Goal: Task Accomplishment & Management: Complete application form

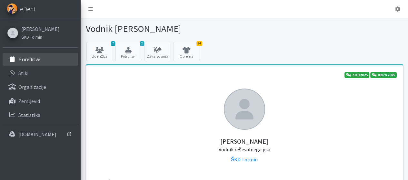
click at [35, 58] on p "Prireditve" at bounding box center [29, 59] width 22 height 6
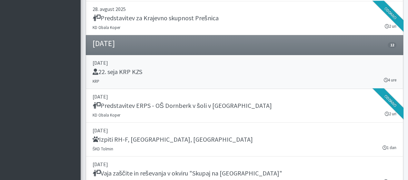
scroll to position [549, 0]
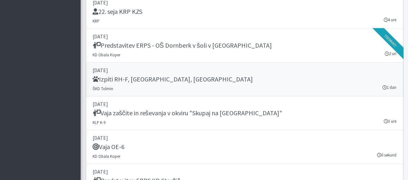
click at [139, 80] on h5 "Izpiti RH-F, [GEOGRAPHIC_DATA], [GEOGRAPHIC_DATA]" at bounding box center [173, 80] width 160 height 8
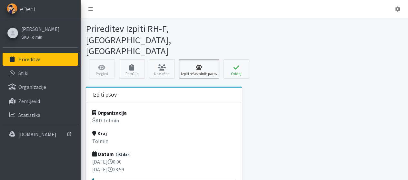
click at [196, 59] on link "Izpiti reševalnih parov" at bounding box center [199, 68] width 40 height 19
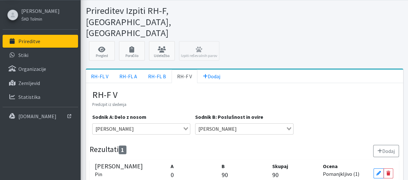
scroll to position [32, 0]
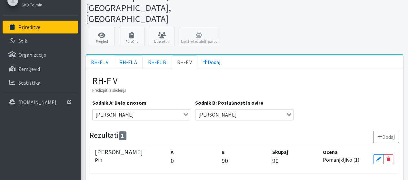
click at [129, 56] on link "RH-FL A" at bounding box center [128, 63] width 29 height 14
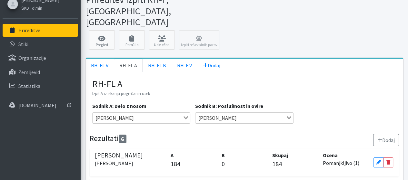
scroll to position [25, 0]
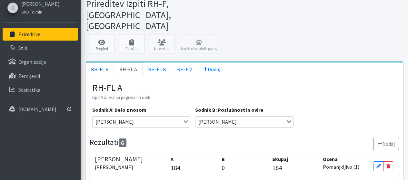
click at [102, 63] on link "RH-FL V" at bounding box center [100, 70] width 28 height 14
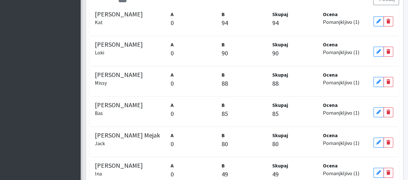
scroll to position [187, 0]
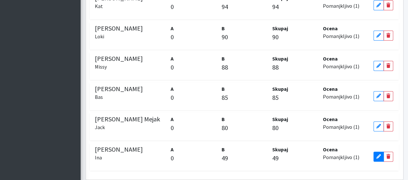
click at [377, 155] on icon at bounding box center [379, 157] width 5 height 5
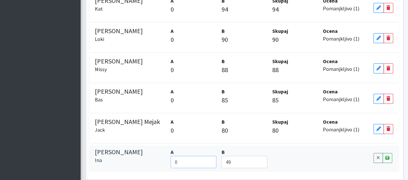
drag, startPoint x: 182, startPoint y: 137, endPoint x: 186, endPoint y: 137, distance: 3.6
click at [183, 156] on input "0" at bounding box center [194, 162] width 46 height 12
type input "80"
click at [386, 156] on icon at bounding box center [388, 158] width 4 height 5
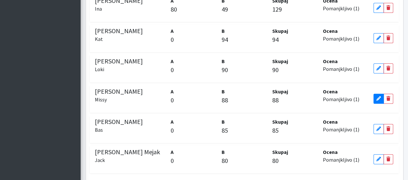
click at [378, 97] on icon at bounding box center [379, 99] width 5 height 5
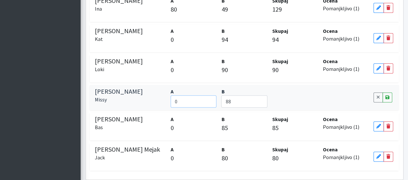
click at [188, 96] on input "0" at bounding box center [194, 102] width 46 height 12
type input "90"
click at [390, 93] on link "Save" at bounding box center [388, 98] width 10 height 10
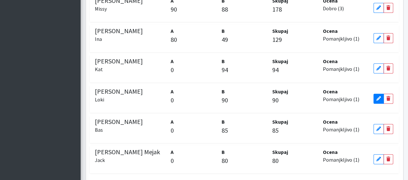
click at [377, 97] on icon at bounding box center [379, 99] width 5 height 5
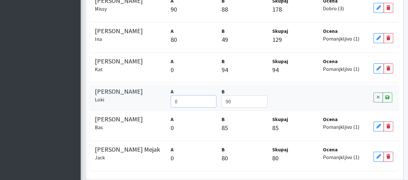
click at [203, 96] on input "0" at bounding box center [194, 102] width 46 height 12
type input "94"
click at [387, 93] on link "Save" at bounding box center [388, 98] width 10 height 10
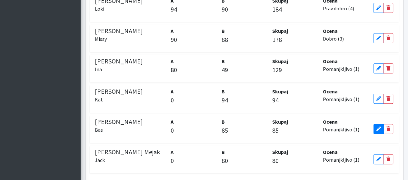
click at [379, 127] on icon at bounding box center [379, 129] width 5 height 5
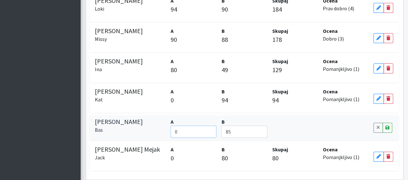
click at [192, 126] on input "0" at bounding box center [194, 132] width 46 height 12
type input "95"
click at [388, 126] on icon at bounding box center [388, 128] width 4 height 5
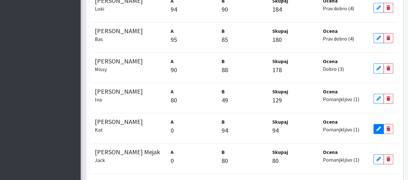
click at [377, 127] on icon at bounding box center [379, 129] width 5 height 5
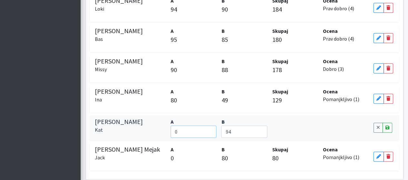
click at [199, 126] on input "0" at bounding box center [194, 132] width 46 height 12
type input "93"
click at [390, 123] on link "Save" at bounding box center [388, 128] width 10 height 10
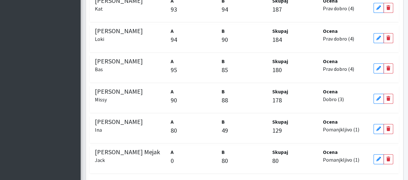
click at [173, 156] on p "0" at bounding box center [194, 161] width 46 height 10
click at [381, 155] on link "Edit" at bounding box center [379, 160] width 10 height 10
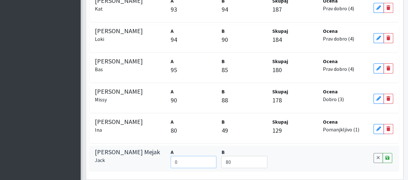
click at [175, 156] on input "0" at bounding box center [194, 162] width 46 height 12
click at [194, 156] on input "850" at bounding box center [194, 162] width 46 height 12
type input "85"
click at [391, 153] on link "Save" at bounding box center [388, 158] width 10 height 10
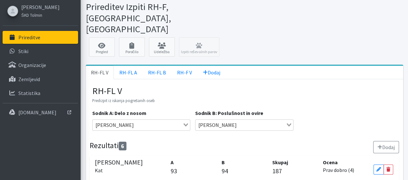
scroll to position [32, 0]
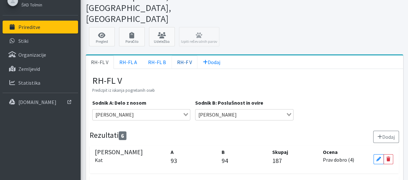
click at [180, 56] on link "RH-F V" at bounding box center [185, 63] width 26 height 14
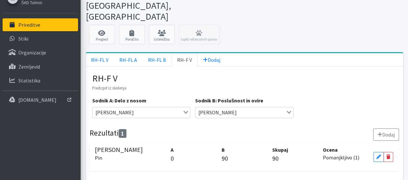
scroll to position [35, 0]
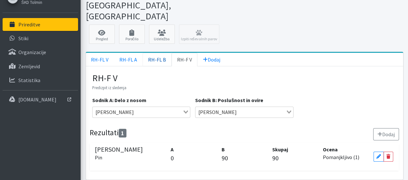
click at [158, 53] on link "RH-FL B" at bounding box center [157, 60] width 29 height 14
click at [122, 53] on link "RH-FL A" at bounding box center [128, 60] width 29 height 14
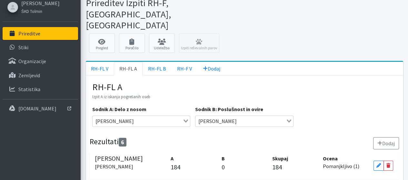
scroll to position [25, 0]
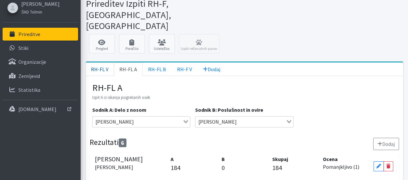
click at [104, 63] on link "RH-FL V" at bounding box center [100, 70] width 28 height 14
click at [132, 63] on link "RH-FL A" at bounding box center [128, 70] width 29 height 14
click at [107, 63] on link "RH-FL V" at bounding box center [100, 70] width 28 height 14
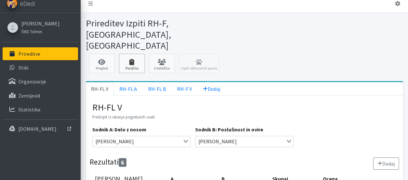
scroll to position [0, 0]
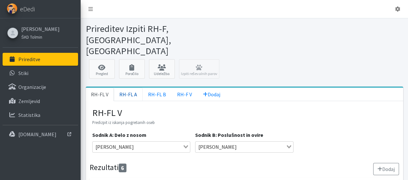
click at [129, 88] on link "RH-FL A" at bounding box center [128, 95] width 29 height 14
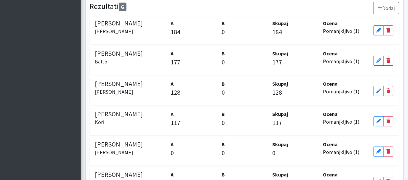
scroll to position [187, 0]
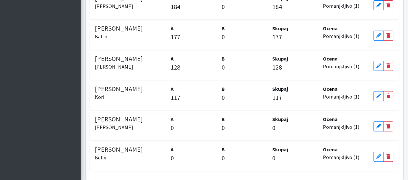
click at [172, 154] on p "0" at bounding box center [194, 159] width 46 height 10
drag, startPoint x: 378, startPoint y: 132, endPoint x: 373, endPoint y: 133, distance: 4.9
click at [377, 155] on icon at bounding box center [379, 157] width 5 height 5
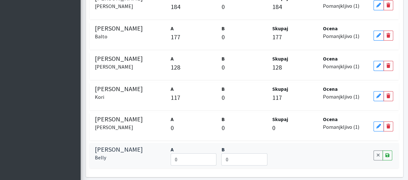
scroll to position [184, 0]
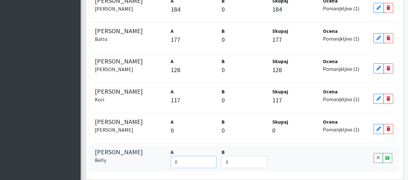
click at [194, 156] on input "0" at bounding box center [194, 162] width 46 height 12
type input "191"
click at [387, 156] on icon at bounding box center [388, 158] width 4 height 5
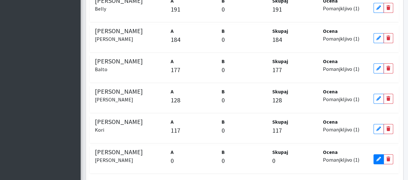
click at [378, 157] on icon at bounding box center [379, 159] width 5 height 5
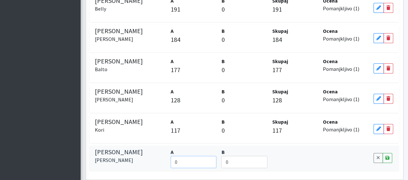
click at [200, 156] on input "0" at bounding box center [194, 162] width 46 height 12
type input "145"
click at [386, 156] on icon at bounding box center [388, 158] width 4 height 5
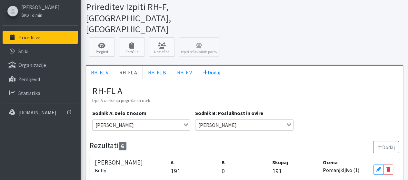
scroll to position [0, 0]
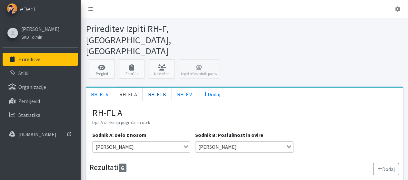
click at [161, 88] on link "RH-FL B" at bounding box center [157, 95] width 29 height 14
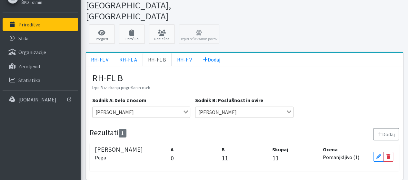
scroll to position [35, 0]
click at [376, 152] on link "Edit" at bounding box center [379, 157] width 10 height 10
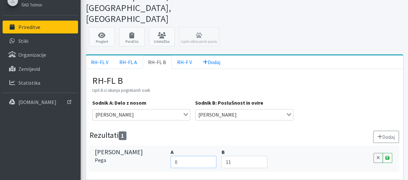
click at [180, 156] on input "0" at bounding box center [194, 162] width 46 height 12
type input "179"
click at [390, 153] on link "Save" at bounding box center [388, 158] width 10 height 10
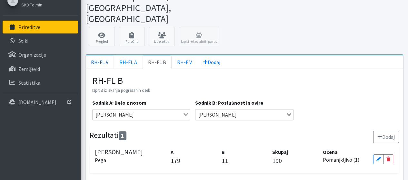
click at [102, 56] on link "RH-FL V" at bounding box center [100, 63] width 28 height 14
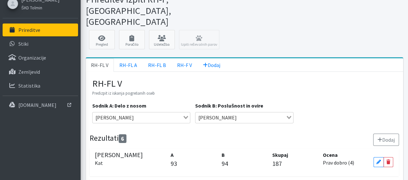
scroll to position [25, 0]
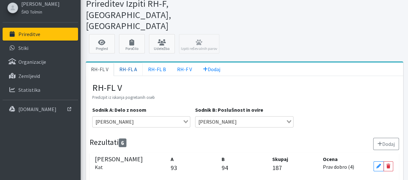
click at [129, 63] on link "RH-FL A" at bounding box center [128, 70] width 29 height 14
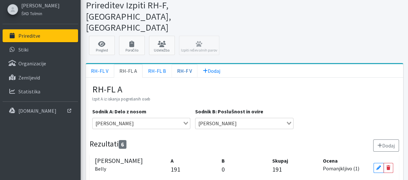
scroll to position [0, 0]
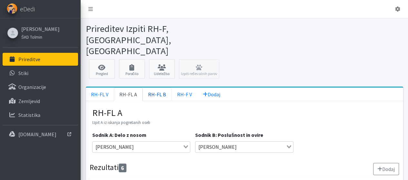
drag, startPoint x: 154, startPoint y: 71, endPoint x: 167, endPoint y: 69, distance: 12.7
click at [154, 88] on link "RH-FL B" at bounding box center [157, 95] width 29 height 14
click at [178, 88] on link "RH-F V" at bounding box center [185, 95] width 26 height 14
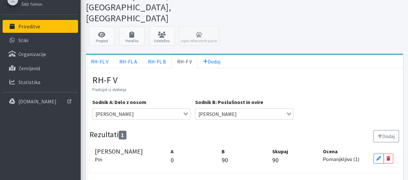
scroll to position [35, 0]
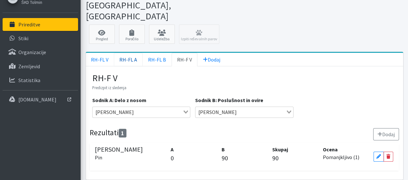
click at [122, 53] on link "RH-FL A" at bounding box center [128, 60] width 29 height 14
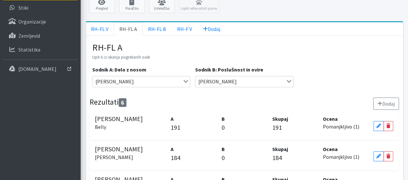
scroll to position [65, 0]
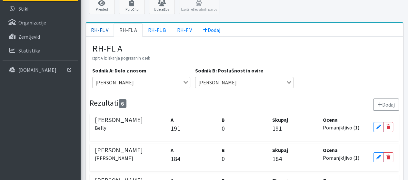
click at [101, 23] on link "RH-FL V" at bounding box center [100, 30] width 28 height 14
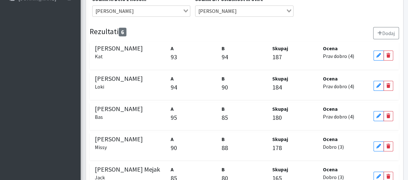
scroll to position [57, 0]
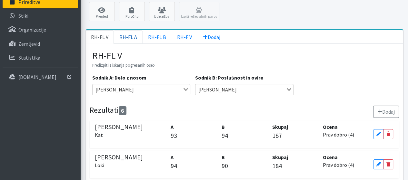
click at [130, 30] on link "RH-FL A" at bounding box center [128, 37] width 29 height 14
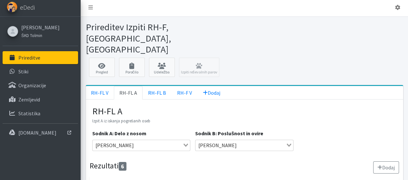
scroll to position [0, 0]
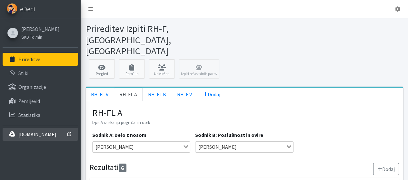
click at [30, 134] on p "[DOMAIN_NAME]" at bounding box center [37, 134] width 38 height 6
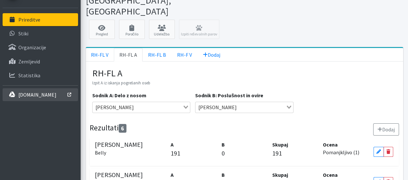
scroll to position [25, 0]
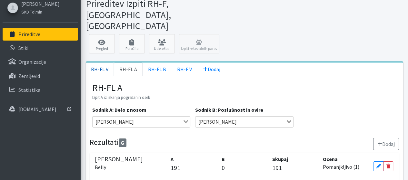
drag, startPoint x: 96, startPoint y: 49, endPoint x: 108, endPoint y: 49, distance: 12.9
click at [96, 63] on link "RH-FL V" at bounding box center [100, 70] width 28 height 14
click at [129, 63] on link "RH-FL A" at bounding box center [128, 70] width 29 height 14
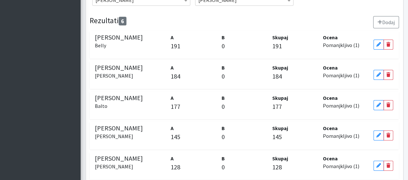
scroll to position [187, 0]
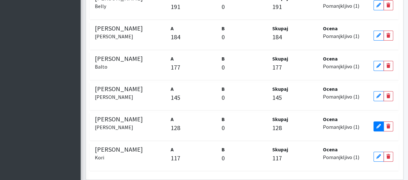
click at [380, 124] on icon at bounding box center [379, 126] width 5 height 5
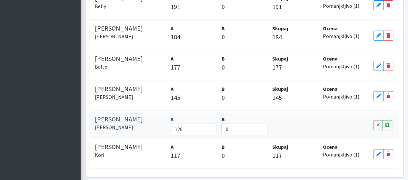
scroll to position [184, 0]
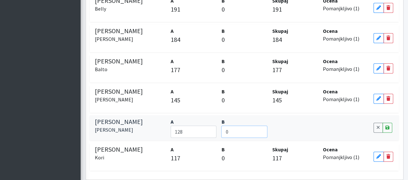
click at [228, 126] on input "0" at bounding box center [244, 132] width 46 height 12
type input "89"
click at [387, 123] on link "Save" at bounding box center [388, 128] width 10 height 10
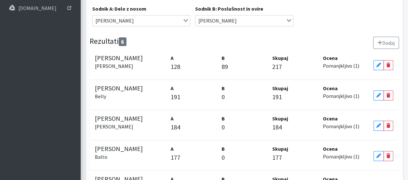
scroll to position [119, 0]
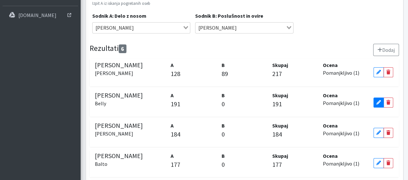
click at [376, 98] on link "Edit" at bounding box center [379, 103] width 10 height 10
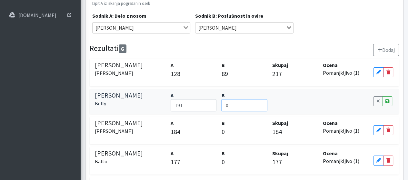
click at [247, 99] on input "0" at bounding box center [244, 105] width 46 height 12
type input "88"
click at [388, 99] on icon at bounding box center [388, 101] width 4 height 5
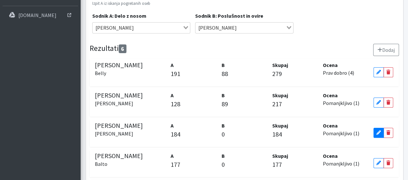
click at [379, 131] on icon at bounding box center [379, 133] width 5 height 5
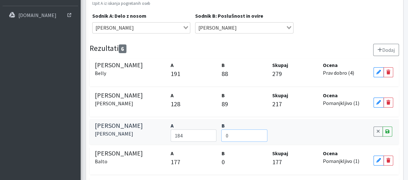
click at [242, 130] on input "0" at bounding box center [244, 136] width 46 height 12
type input "53"
click at [387, 129] on icon at bounding box center [388, 131] width 4 height 5
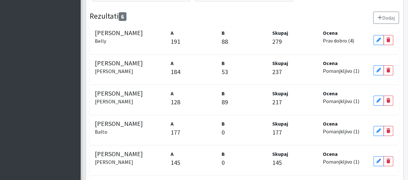
scroll to position [184, 0]
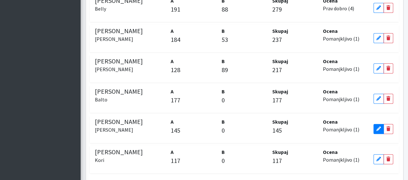
click at [376, 124] on link "Edit" at bounding box center [379, 129] width 10 height 10
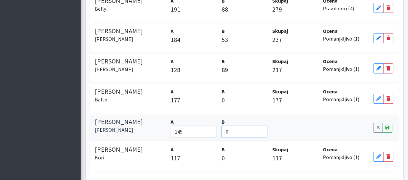
click at [236, 126] on input "0" at bounding box center [244, 132] width 46 height 12
drag, startPoint x: 238, startPoint y: 107, endPoint x: 189, endPoint y: 106, distance: 48.1
click at [189, 116] on div "Erik Trček Nelson A 145 B 0 Cancel Save" at bounding box center [245, 128] width 310 height 25
type input "72"
click at [387, 126] on icon at bounding box center [388, 128] width 4 height 5
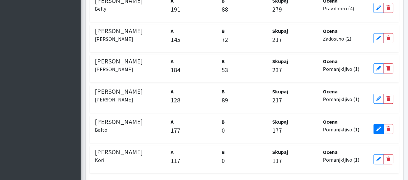
click at [379, 124] on link "Edit" at bounding box center [379, 129] width 10 height 10
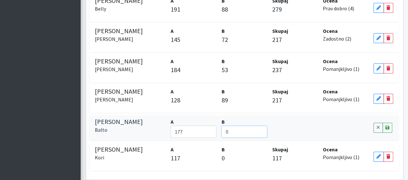
drag, startPoint x: 237, startPoint y: 111, endPoint x: 222, endPoint y: 110, distance: 14.9
click at [222, 126] on input "0" at bounding box center [244, 132] width 46 height 12
type input "77"
click at [386, 126] on icon at bounding box center [388, 128] width 4 height 5
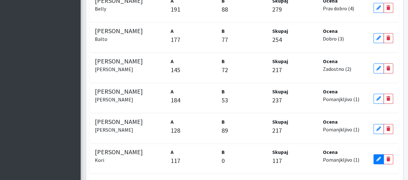
click at [377, 157] on icon at bounding box center [379, 159] width 5 height 5
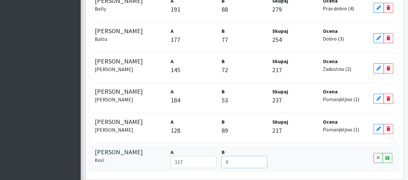
drag, startPoint x: 244, startPoint y: 140, endPoint x: 204, endPoint y: 142, distance: 39.8
click at [204, 146] on div "Saša Repanšek Kori A 117 B 0 Cancel Save" at bounding box center [245, 158] width 310 height 25
type input "71"
click at [387, 153] on link "Save" at bounding box center [388, 158] width 10 height 10
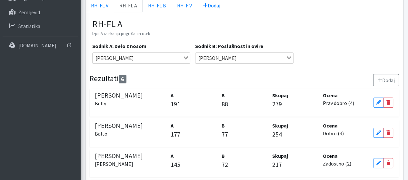
scroll to position [55, 0]
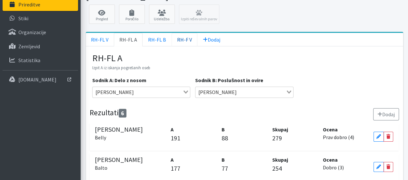
click at [178, 33] on link "RH-F V" at bounding box center [185, 40] width 26 height 14
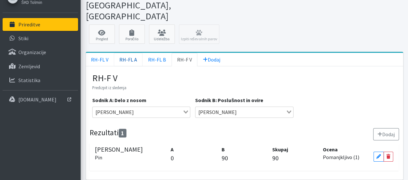
click at [135, 53] on link "RH-FL A" at bounding box center [128, 60] width 29 height 14
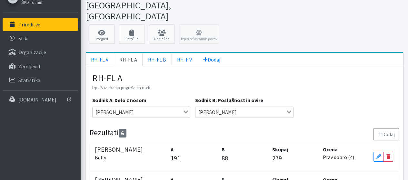
click at [151, 53] on link "RH-FL B" at bounding box center [157, 60] width 29 height 14
click at [129, 53] on link "RH-FL A" at bounding box center [128, 60] width 29 height 14
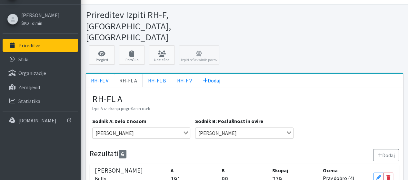
scroll to position [3, 0]
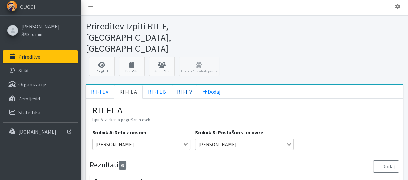
click at [178, 85] on link "RH-F V" at bounding box center [185, 92] width 26 height 14
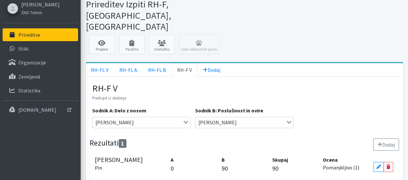
scroll to position [35, 0]
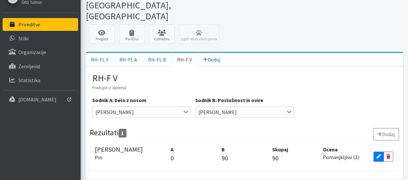
click at [378, 155] on icon at bounding box center [379, 157] width 5 height 5
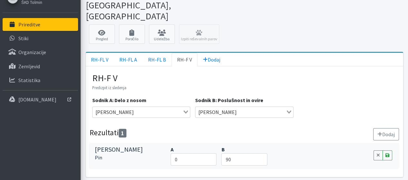
scroll to position [32, 0]
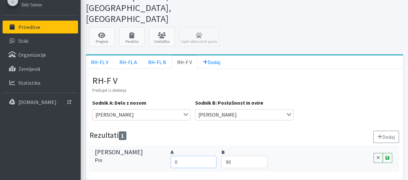
drag, startPoint x: 200, startPoint y: 138, endPoint x: 157, endPoint y: 134, distance: 43.4
click at [157, 146] on div "Nika Ferk Pin A 0 B 90 Cancel Save" at bounding box center [245, 158] width 310 height 25
type input "97"
click at [388, 156] on icon at bounding box center [388, 158] width 4 height 5
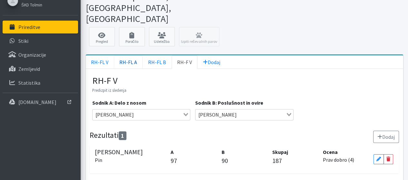
click at [134, 56] on link "RH-FL A" at bounding box center [128, 63] width 29 height 14
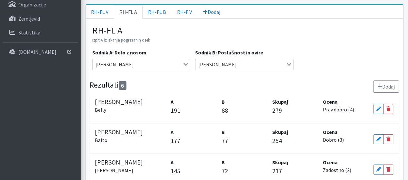
scroll to position [0, 0]
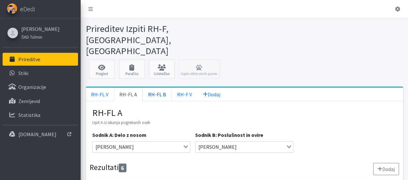
click at [160, 88] on link "RH-FL B" at bounding box center [157, 95] width 29 height 14
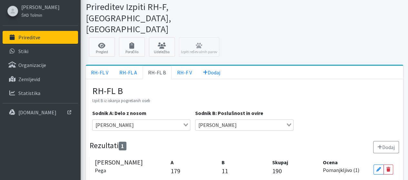
scroll to position [35, 0]
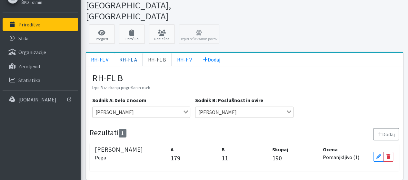
click at [121, 53] on link "RH-FL A" at bounding box center [128, 60] width 29 height 14
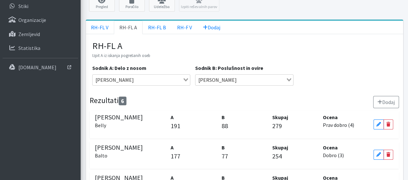
scroll to position [99, 0]
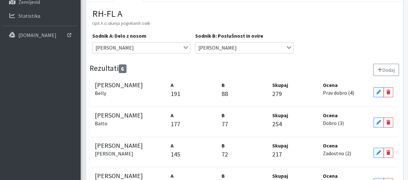
click at [220, 142] on div "B 72" at bounding box center [244, 153] width 51 height 23
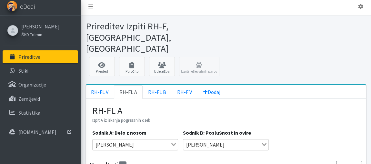
scroll to position [0, 0]
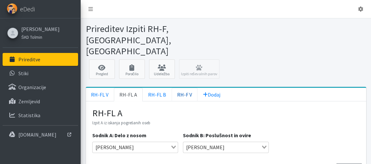
click at [180, 88] on link "RH-F V" at bounding box center [185, 95] width 26 height 14
click at [126, 88] on link "RH-FL A" at bounding box center [128, 95] width 29 height 14
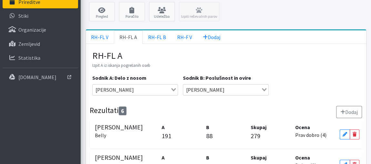
scroll to position [56, 0]
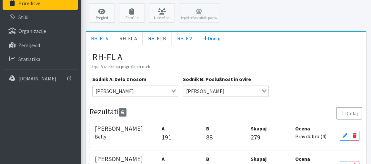
click at [162, 32] on link "RH-FL B" at bounding box center [157, 39] width 29 height 14
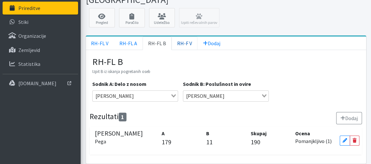
click at [184, 36] on link "RH-F V" at bounding box center [185, 43] width 26 height 14
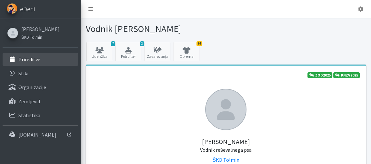
click at [35, 54] on link "Prireditve" at bounding box center [41, 59] width 76 height 13
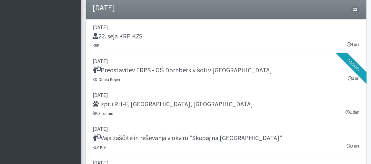
scroll to position [528, 0]
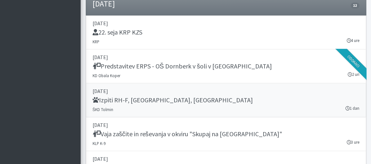
click at [131, 101] on h5 "Izpiti RH-F, [GEOGRAPHIC_DATA], [GEOGRAPHIC_DATA]" at bounding box center [173, 100] width 160 height 8
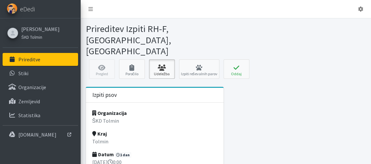
click at [162, 59] on link "Udeležba" at bounding box center [162, 68] width 26 height 19
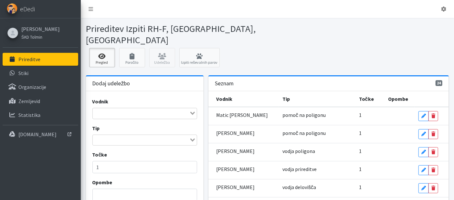
click at [111, 53] on icon at bounding box center [102, 56] width 22 height 6
